Goal: Transaction & Acquisition: Subscribe to service/newsletter

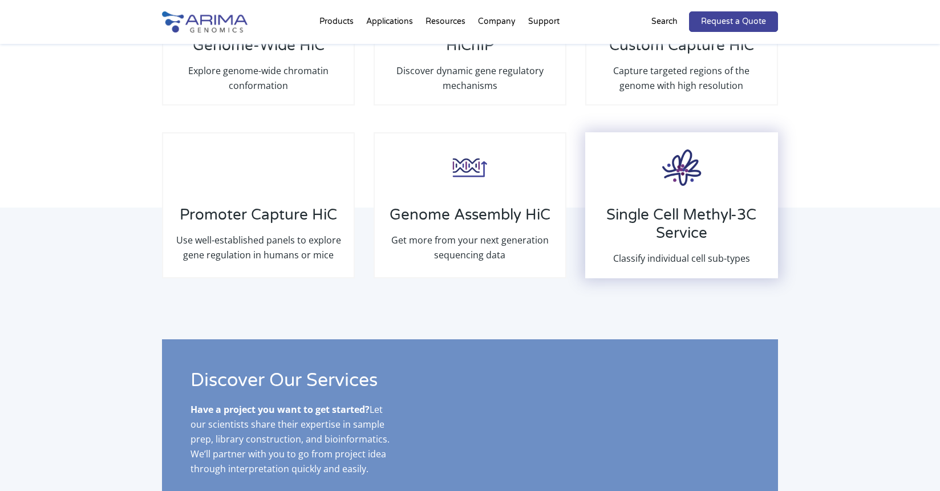
scroll to position [1832, 0]
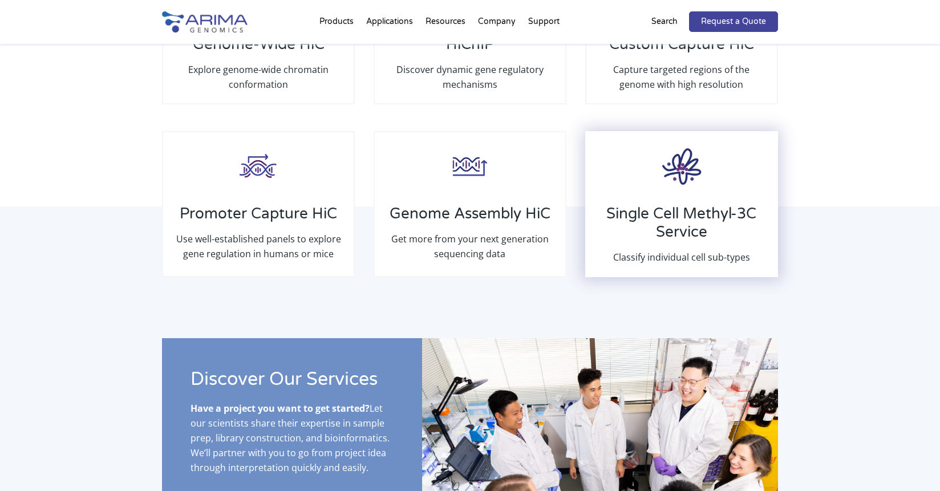
click at [711, 224] on h3 "Single Cell Methyl-3C Service" at bounding box center [682, 227] width 168 height 45
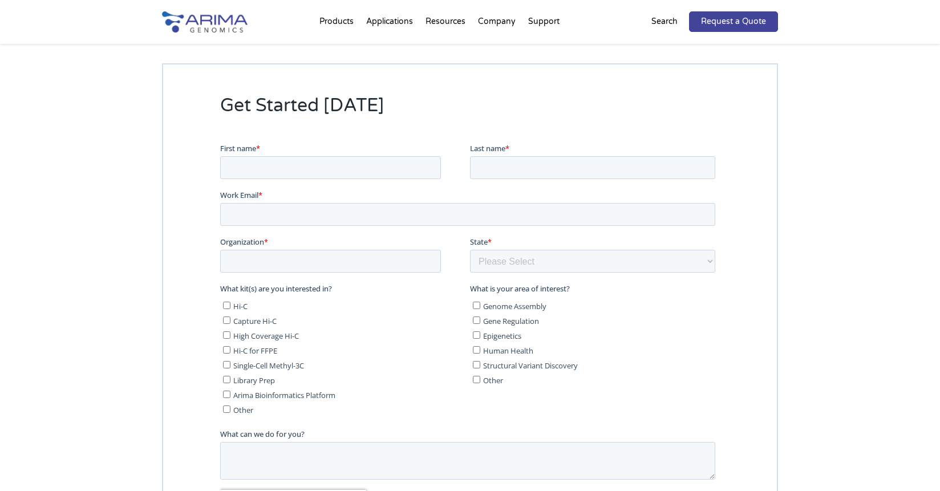
scroll to position [1615, 0]
click at [813, 306] on div "Get Started [DATE]" at bounding box center [470, 336] width 940 height 635
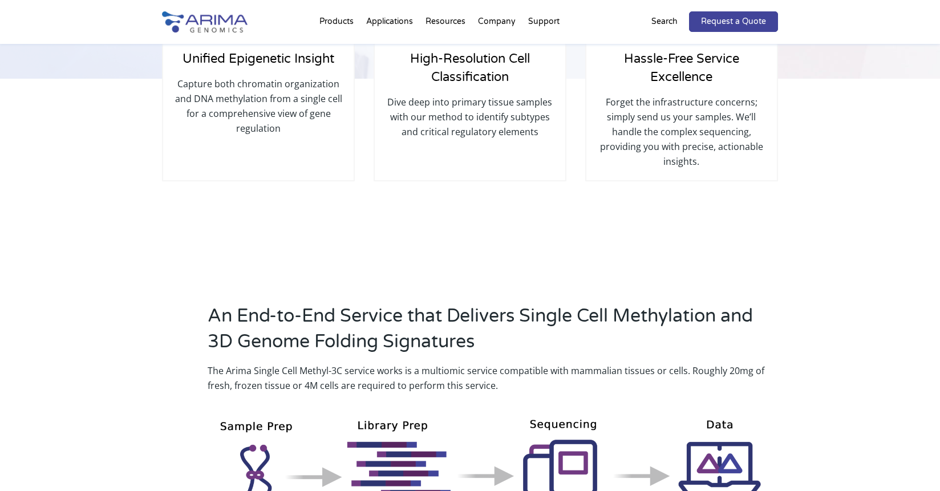
scroll to position [0, 0]
